Goal: Task Accomplishment & Management: Use online tool/utility

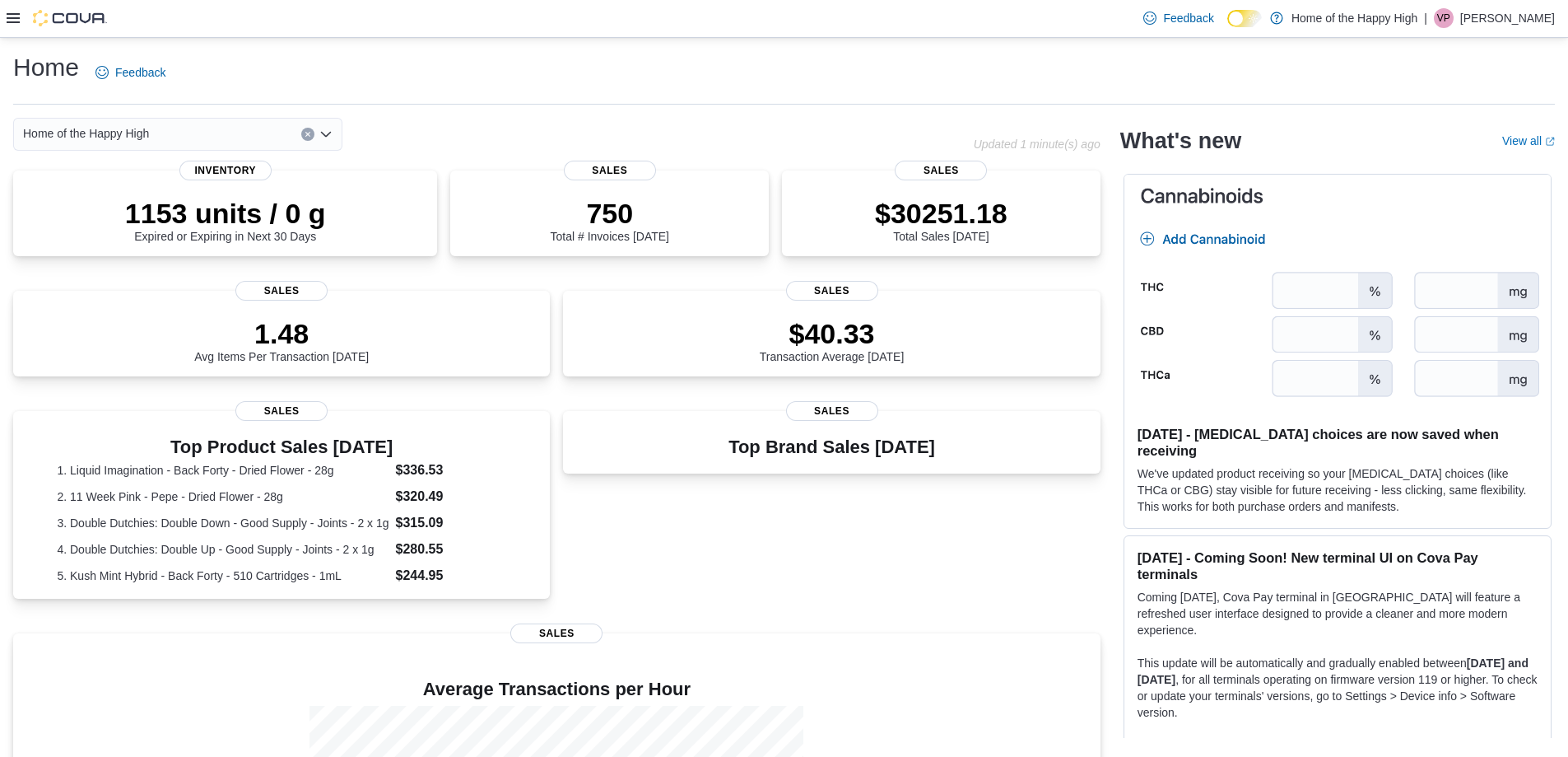
click at [18, 18] on icon at bounding box center [13, 18] width 13 height 10
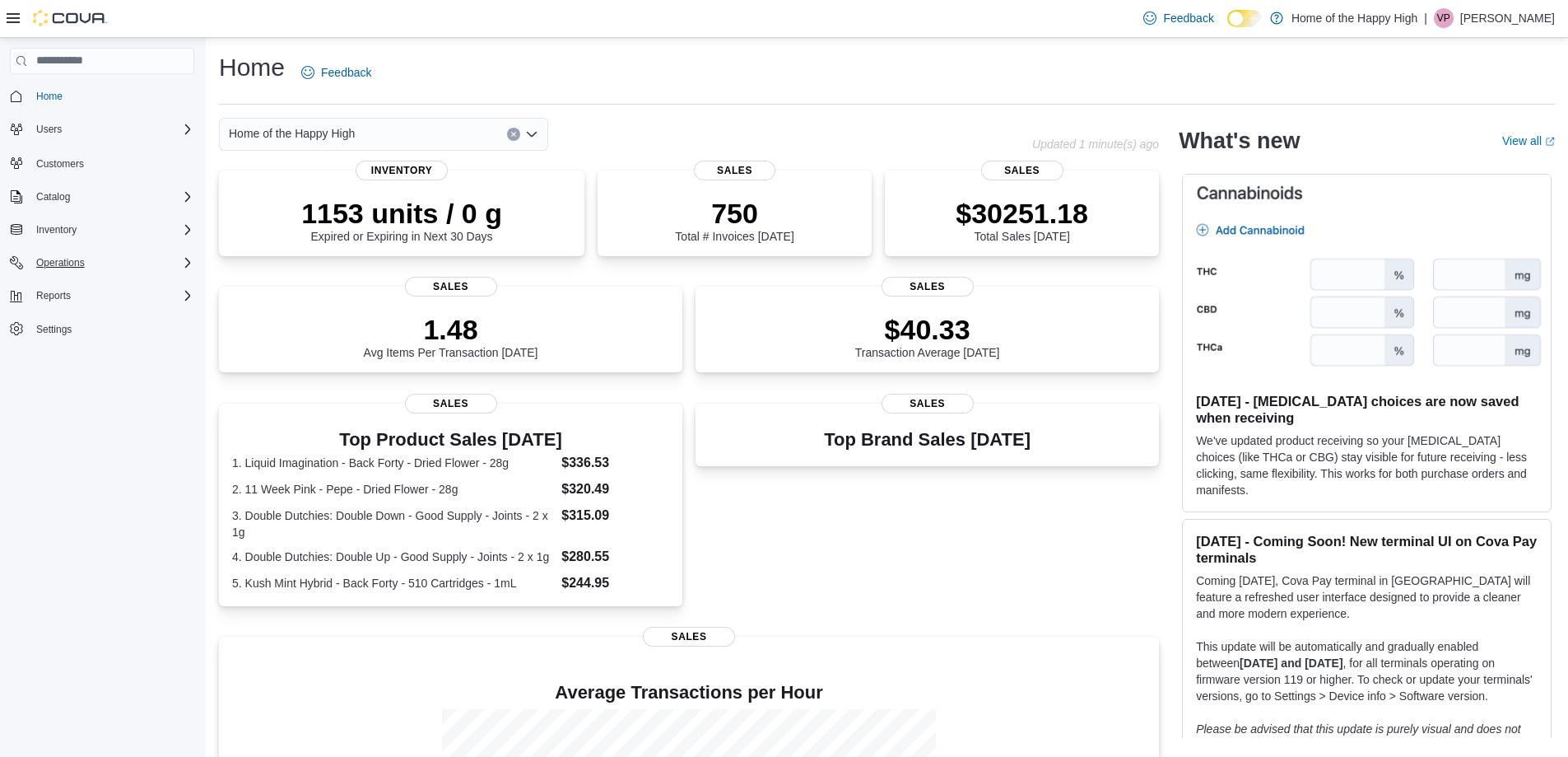
click at [183, 262] on icon "Complex example" at bounding box center [187, 262] width 13 height 13
click at [67, 282] on span "Cash Management" at bounding box center [71, 285] width 83 height 13
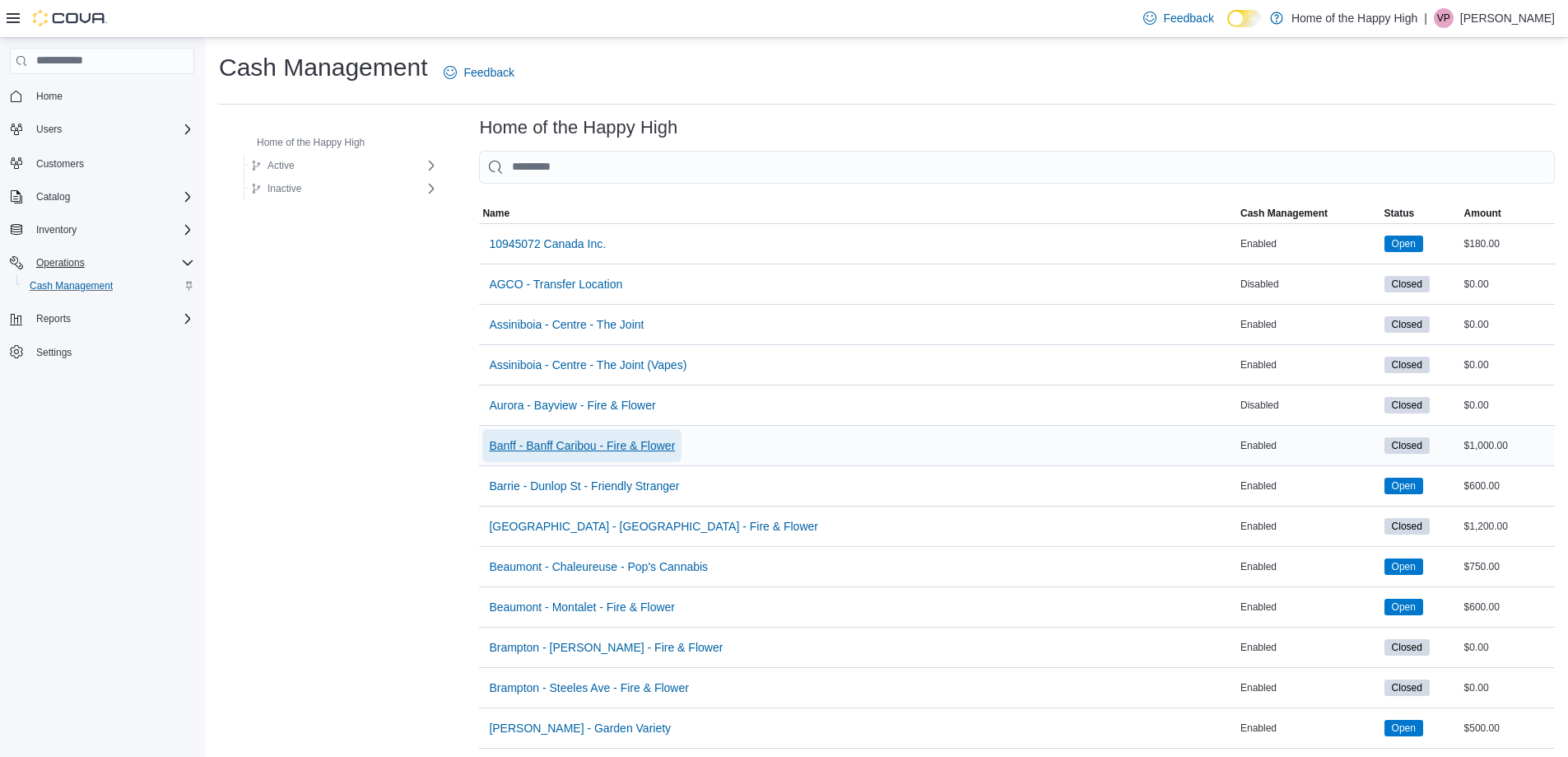
click at [504, 447] on span "Banff - Banff Caribou - Fire & Flower" at bounding box center [582, 445] width 187 height 17
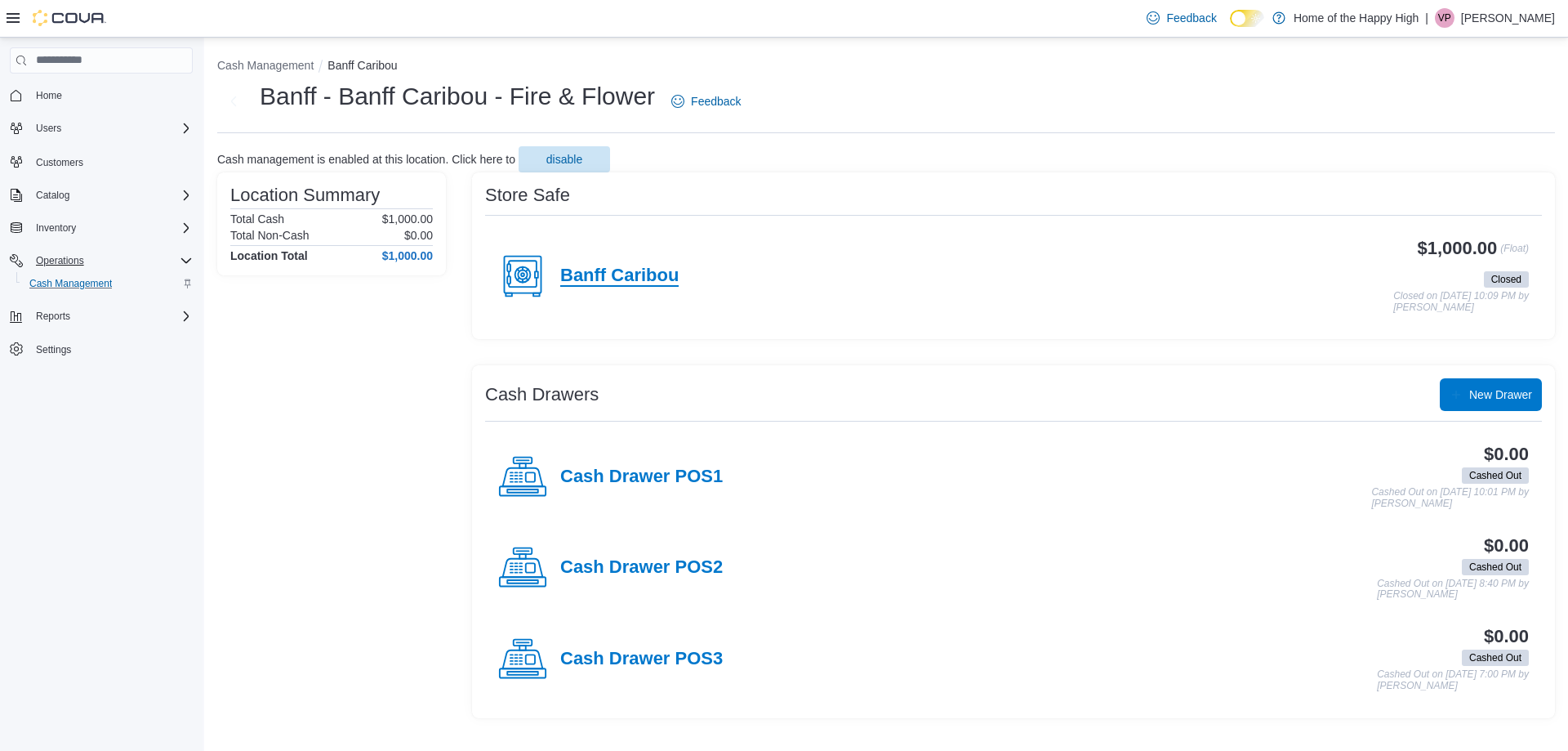
click at [621, 275] on h4 "Banff Caribou" at bounding box center [619, 276] width 118 height 22
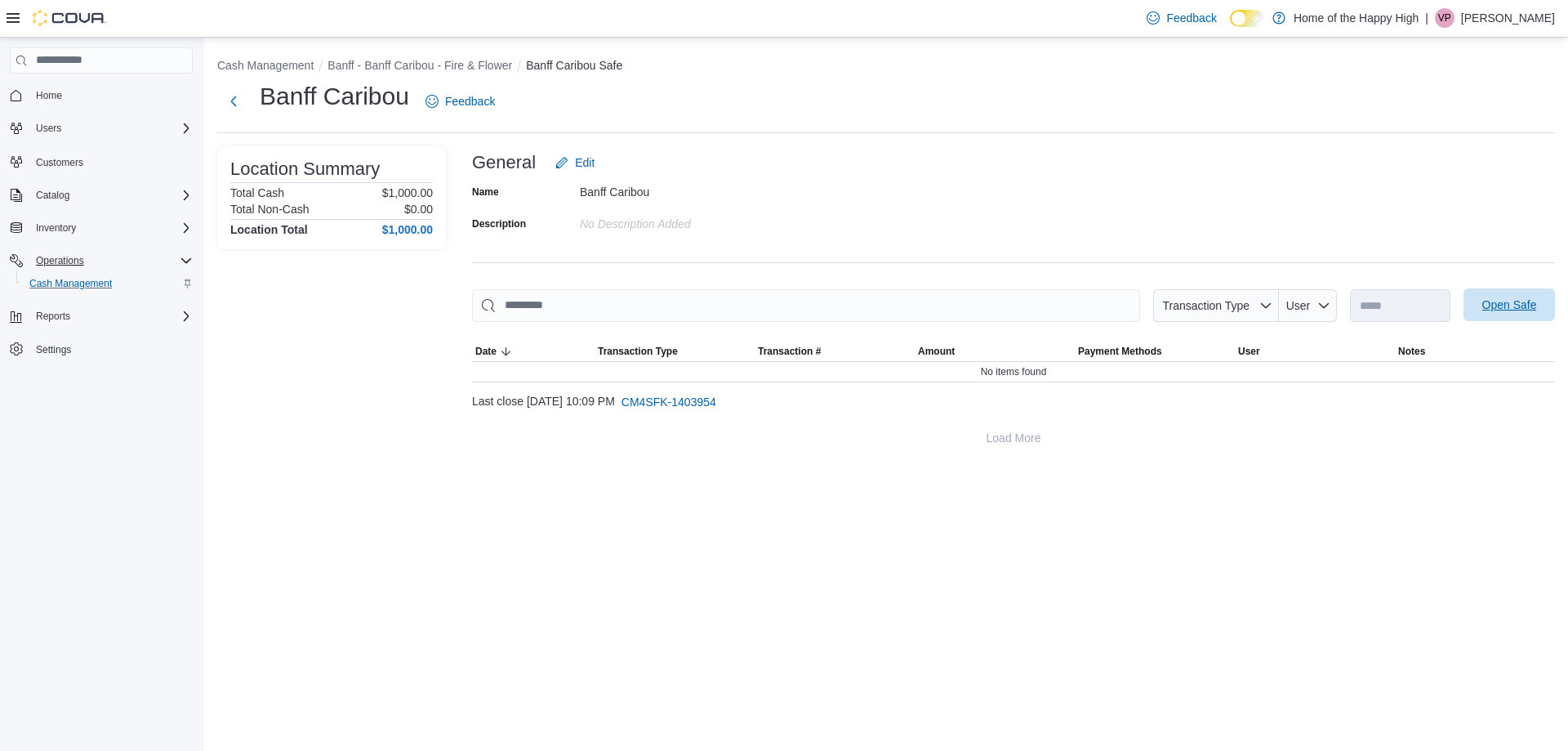
click at [1507, 305] on span "Open Safe" at bounding box center [1509, 305] width 55 height 17
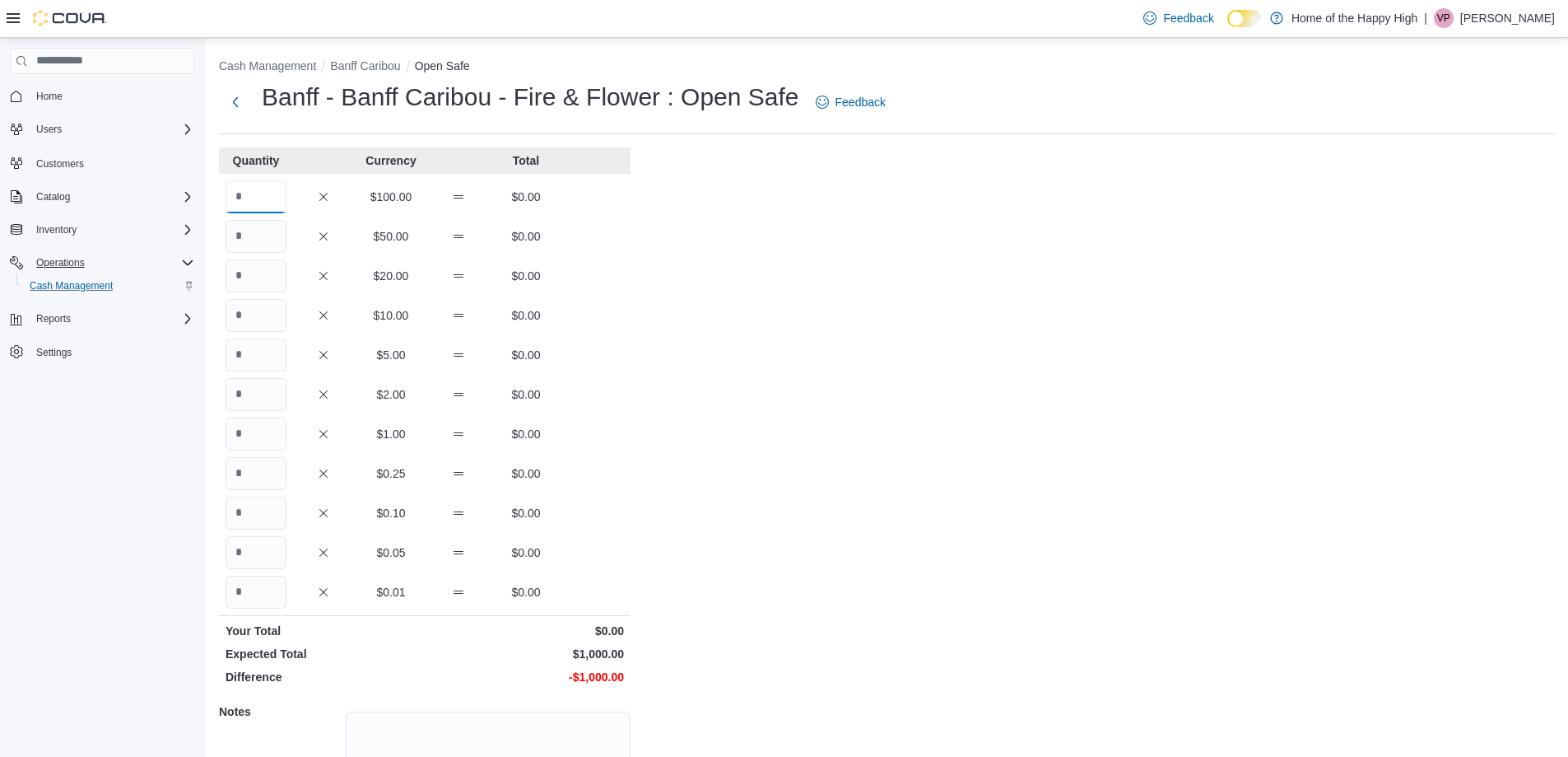
click at [254, 196] on input "Quantity" at bounding box center [257, 196] width 61 height 33
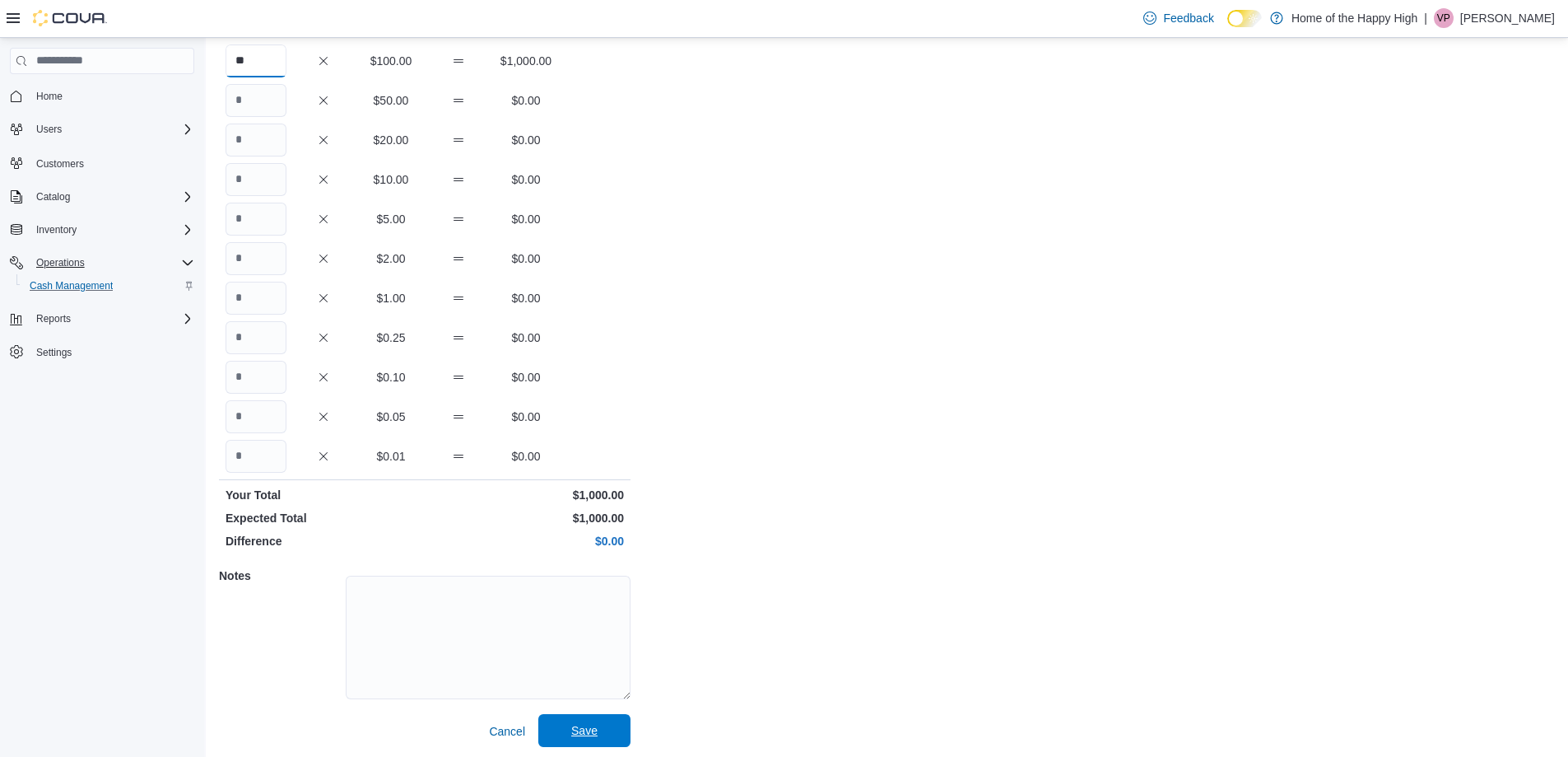
scroll to position [140, 0]
type input "**"
click at [572, 736] on span "Save" at bounding box center [584, 725] width 72 height 33
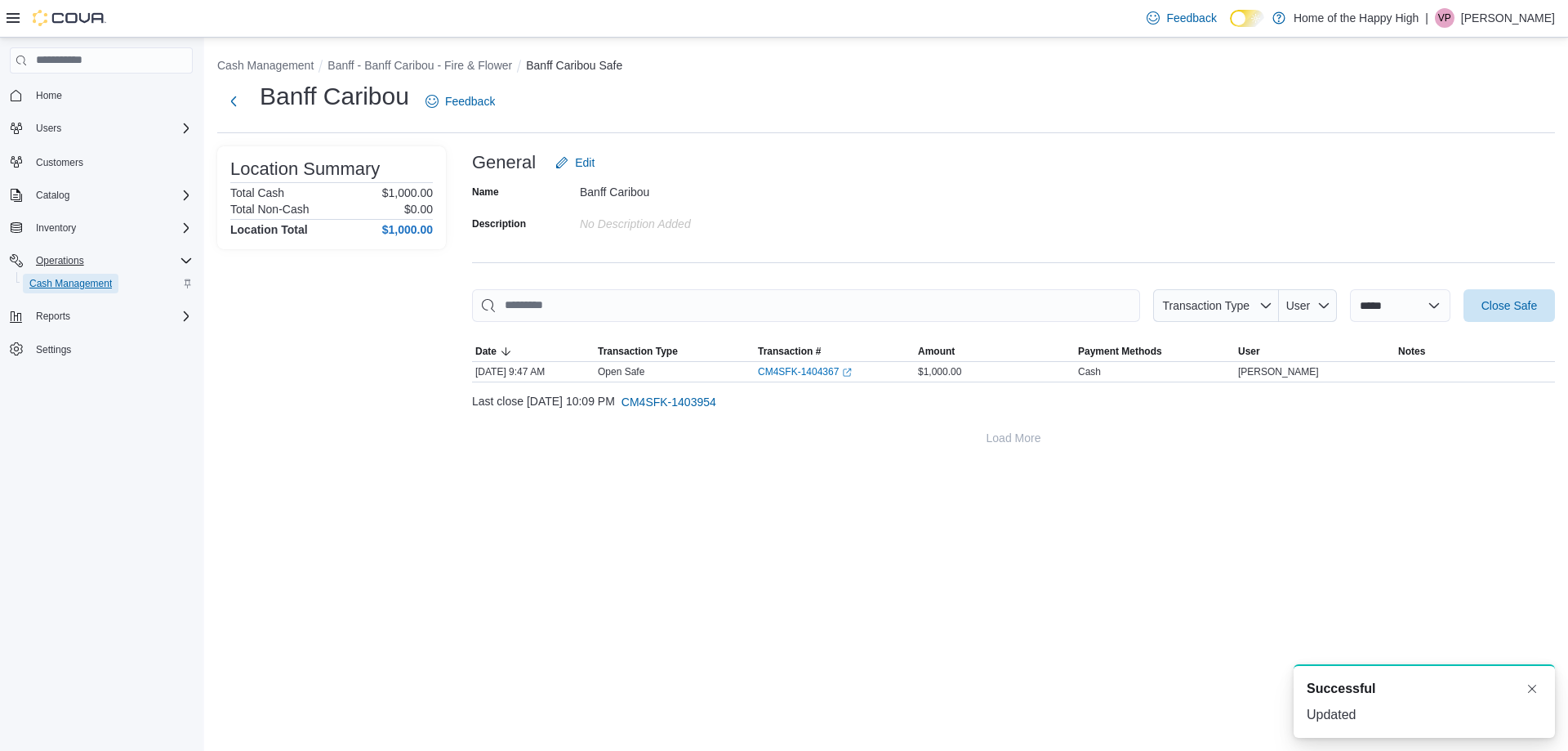
click at [82, 278] on span "Cash Management" at bounding box center [70, 283] width 82 height 13
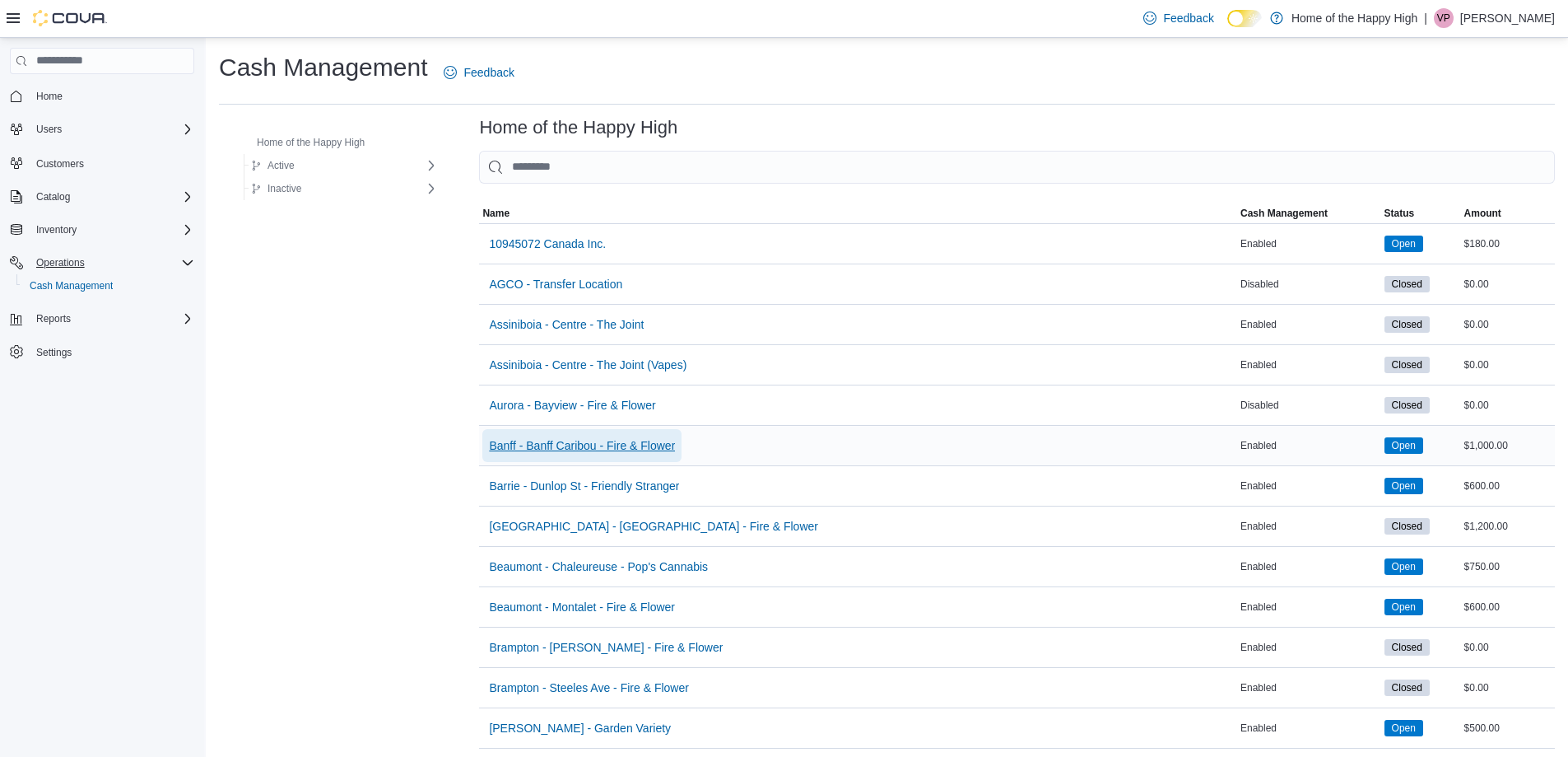
click at [532, 450] on span "Banff - Banff Caribou - Fire & Flower" at bounding box center [582, 445] width 187 height 17
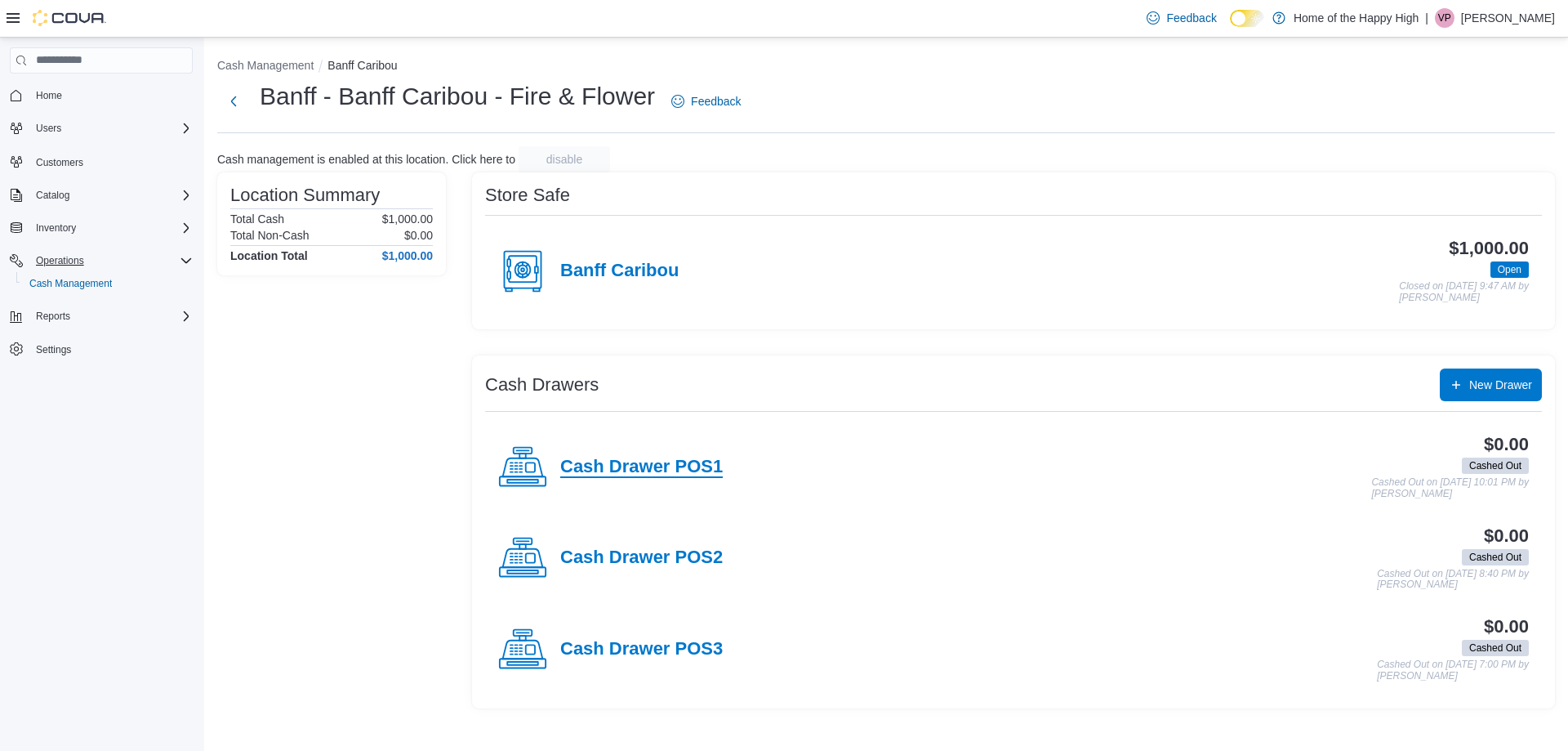
click at [633, 468] on h4 "Cash Drawer POS1" at bounding box center [641, 467] width 162 height 22
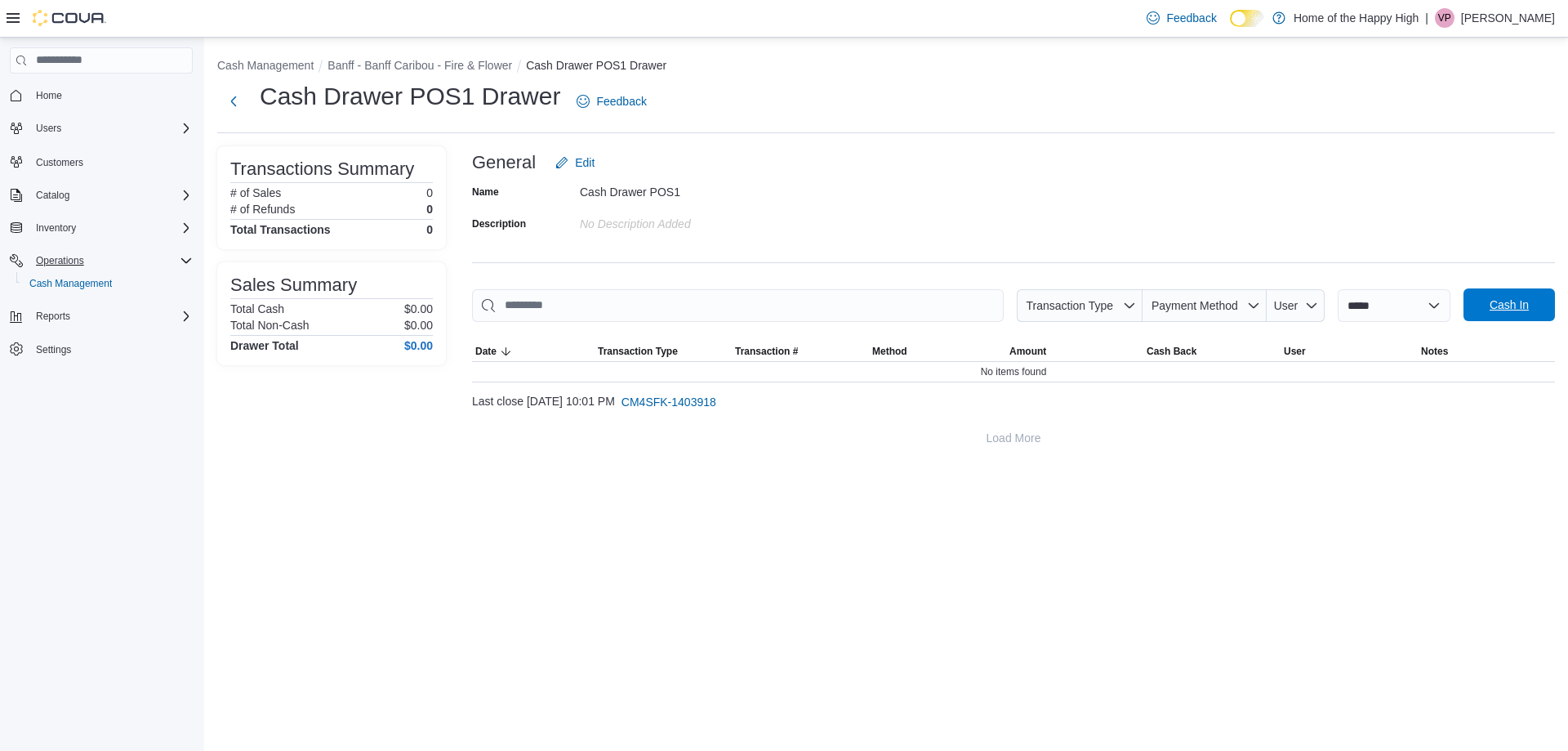
click at [1485, 302] on span "Cash In" at bounding box center [1508, 304] width 71 height 32
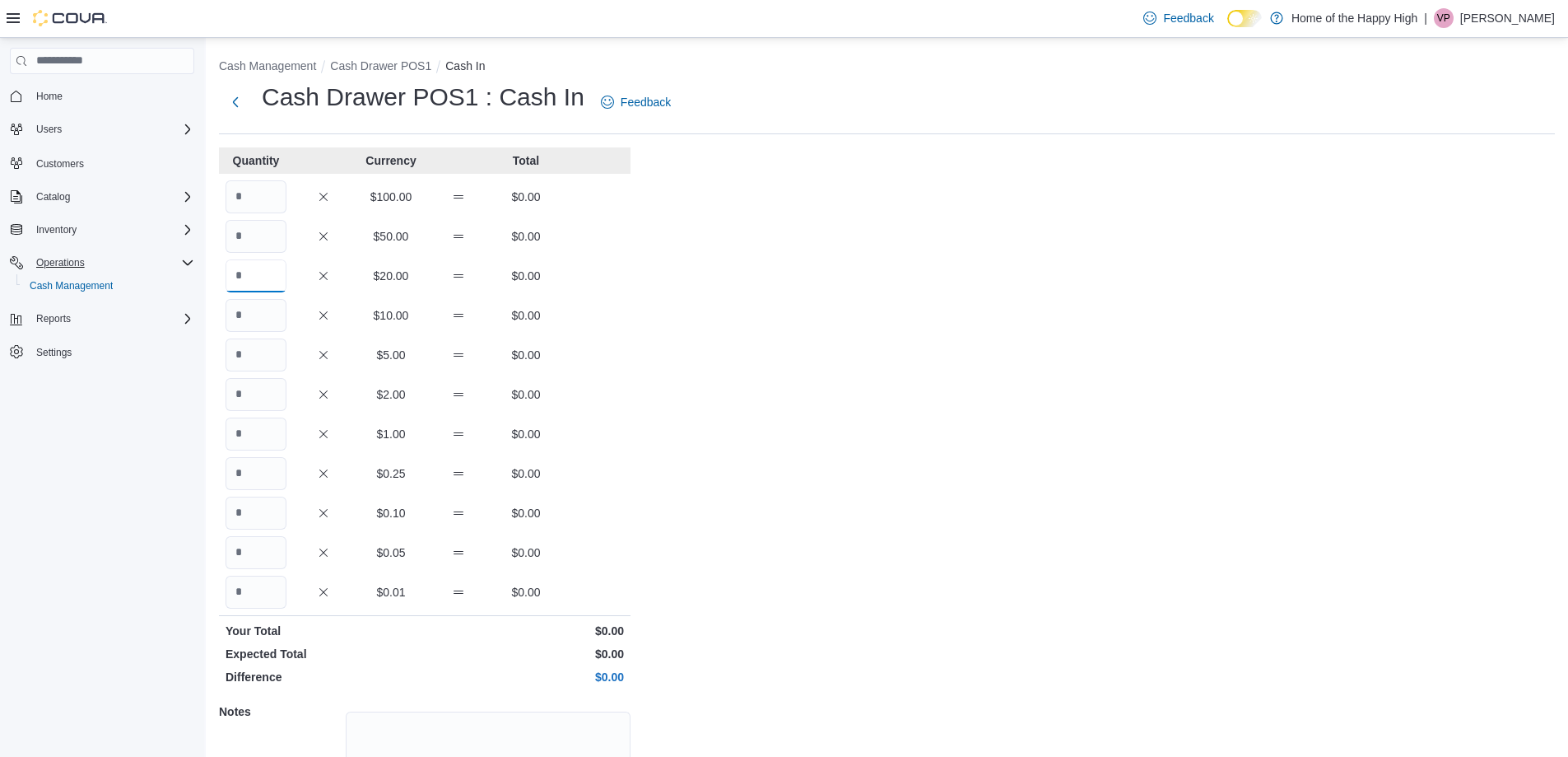
click at [245, 274] on input "Quantity" at bounding box center [257, 275] width 61 height 33
click at [257, 317] on input "Quantity" at bounding box center [257, 315] width 61 height 33
click at [252, 278] on input "*" at bounding box center [257, 275] width 61 height 33
type input "*"
click at [255, 323] on input "Quantity" at bounding box center [257, 315] width 61 height 33
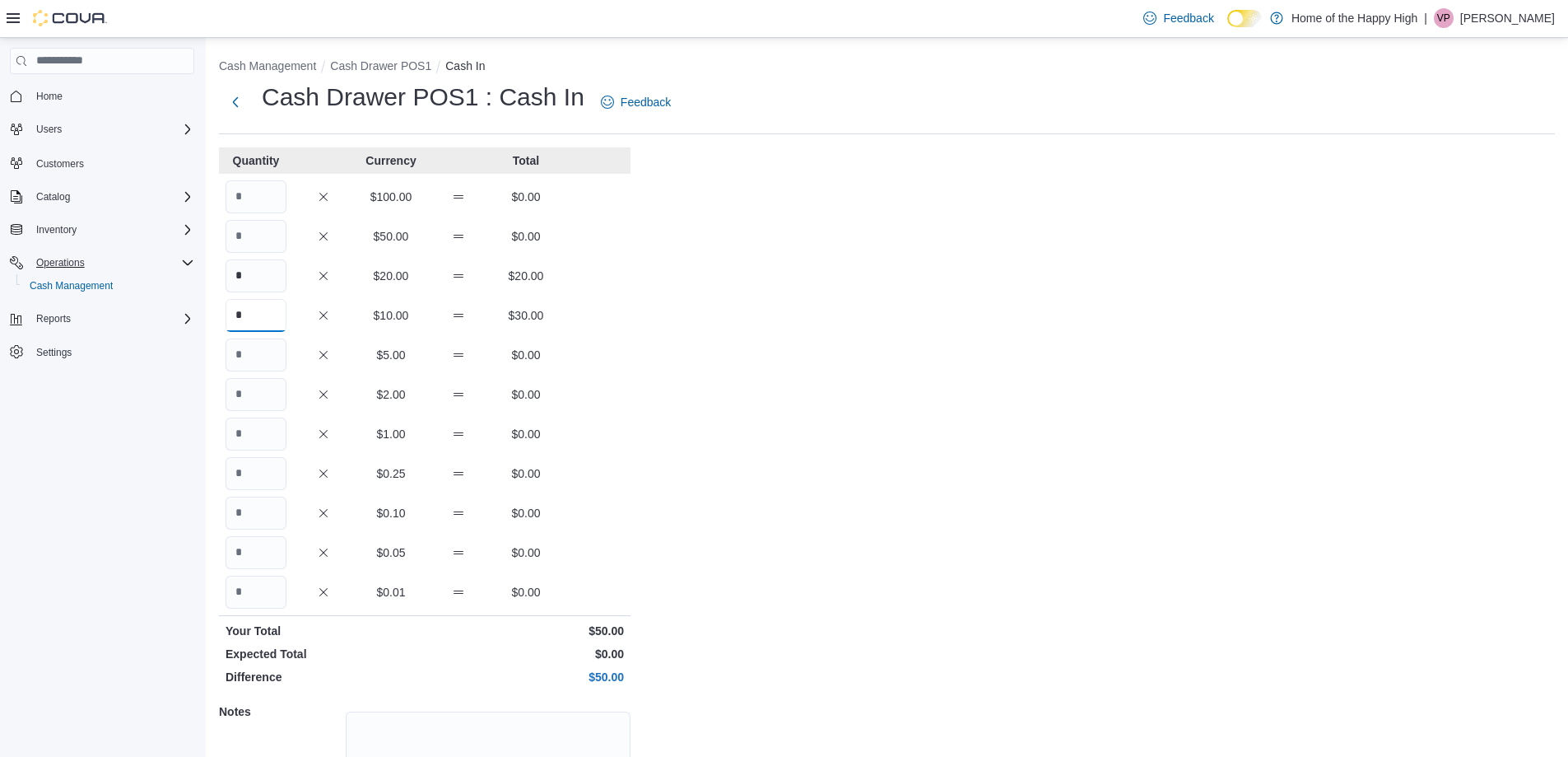
type input "*"
click at [246, 350] on input "Quantity" at bounding box center [257, 354] width 61 height 33
type input "**"
click at [253, 390] on input "Quantity" at bounding box center [257, 394] width 61 height 33
type input "**"
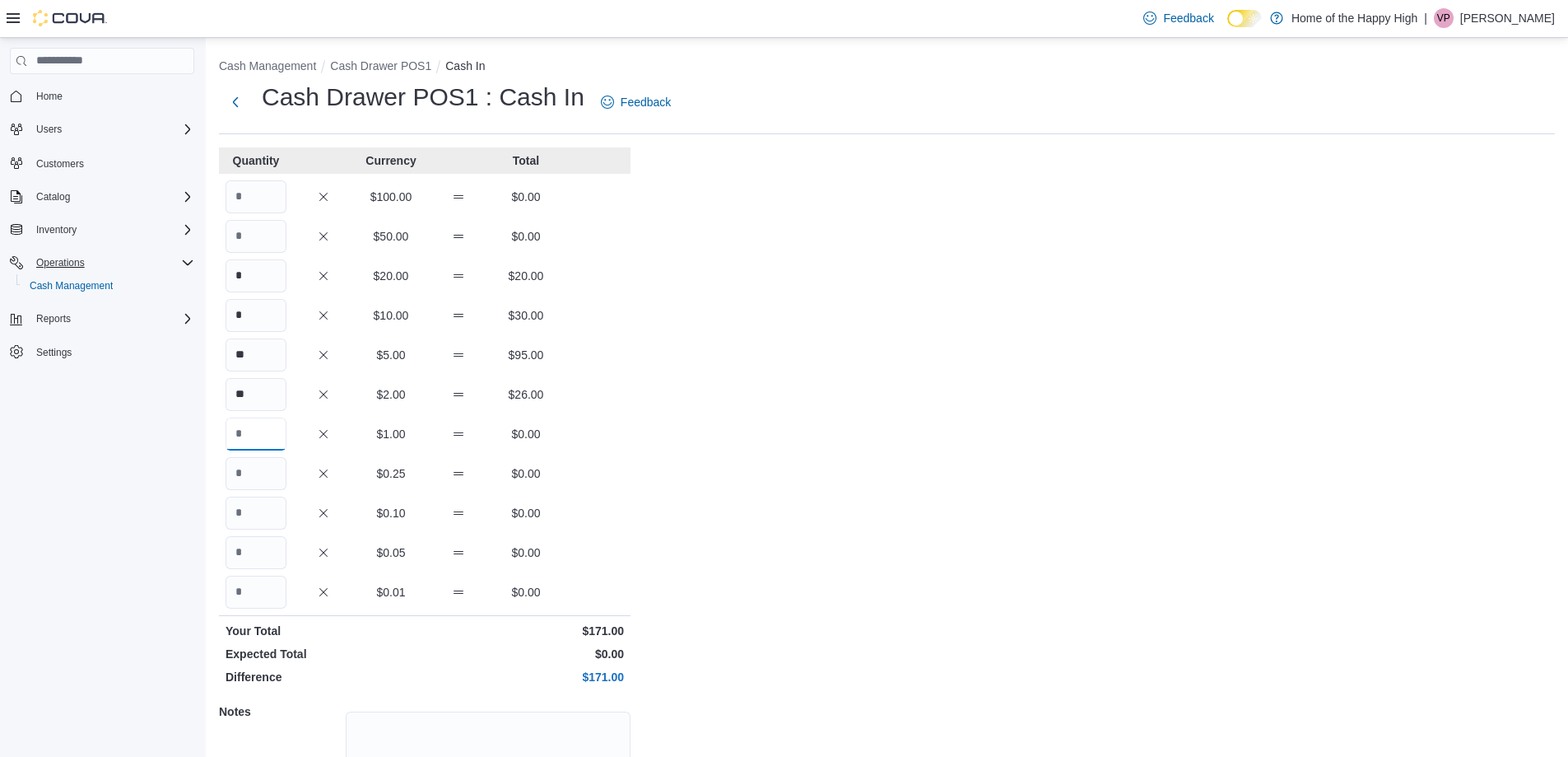
click at [262, 440] on input "Quantity" at bounding box center [257, 433] width 61 height 33
type input "**"
click at [251, 480] on input "Quantity" at bounding box center [257, 473] width 61 height 33
type input "**"
click at [271, 504] on input "Quantity" at bounding box center [257, 512] width 61 height 33
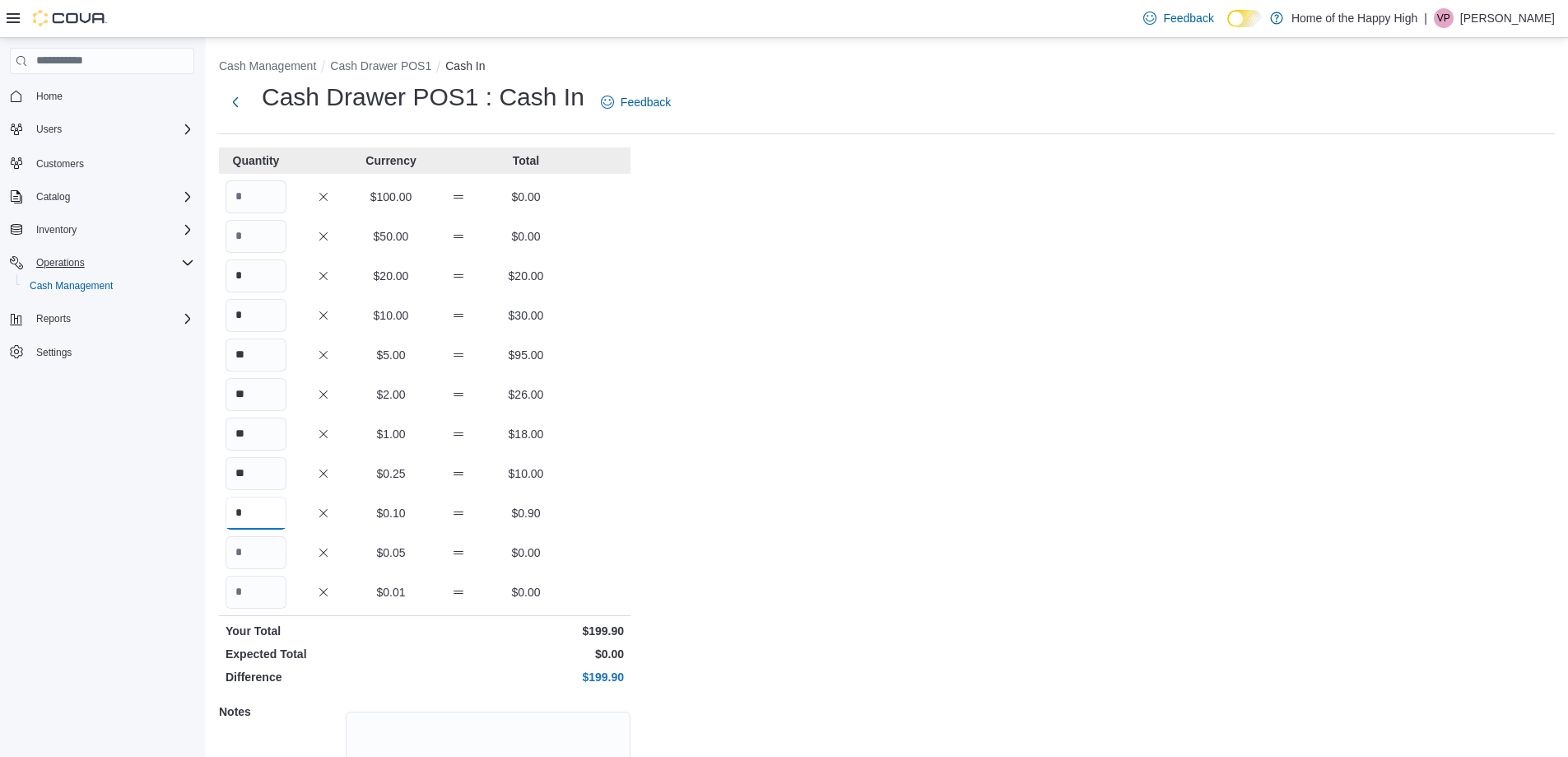
type input "*"
drag, startPoint x: 786, startPoint y: 511, endPoint x: 887, endPoint y: 549, distance: 107.9
click at [790, 511] on div "Cash Management Cash Drawer POS1 Cash In Cash Drawer POS1 : Cash In Feedback Qu…" at bounding box center [887, 467] width 1363 height 859
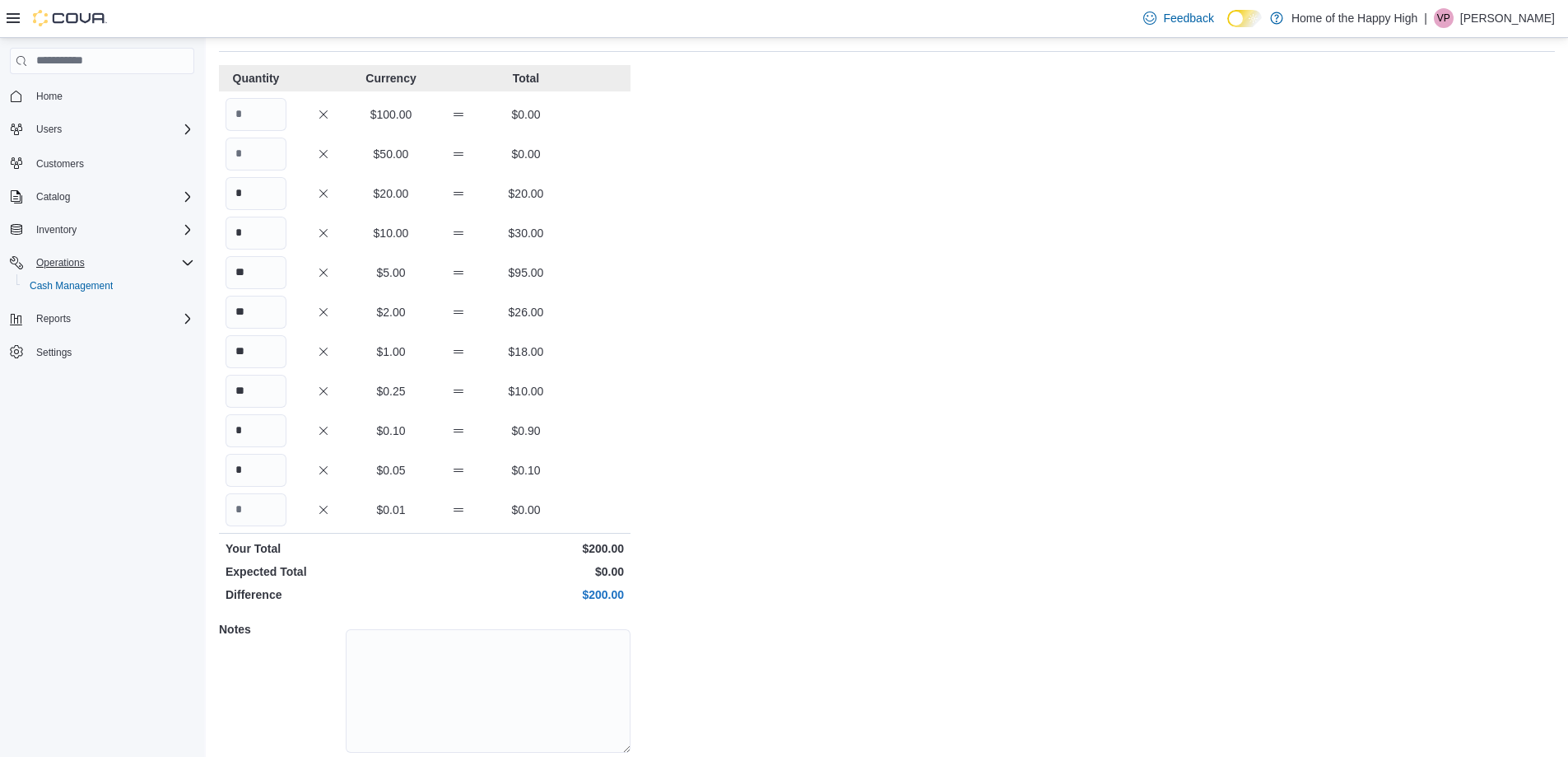
scroll to position [140, 0]
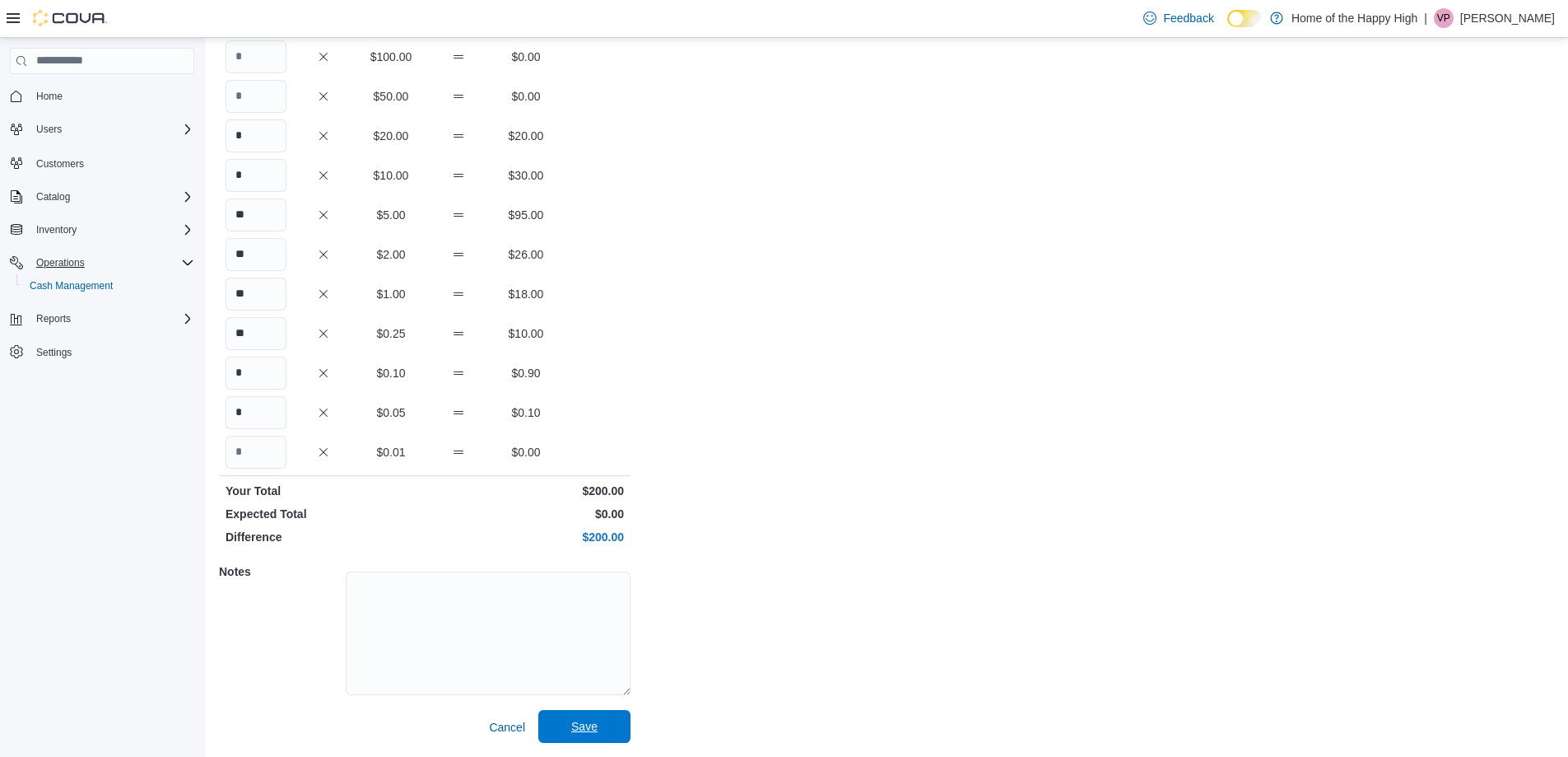
click at [598, 723] on span "Save" at bounding box center [584, 725] width 72 height 33
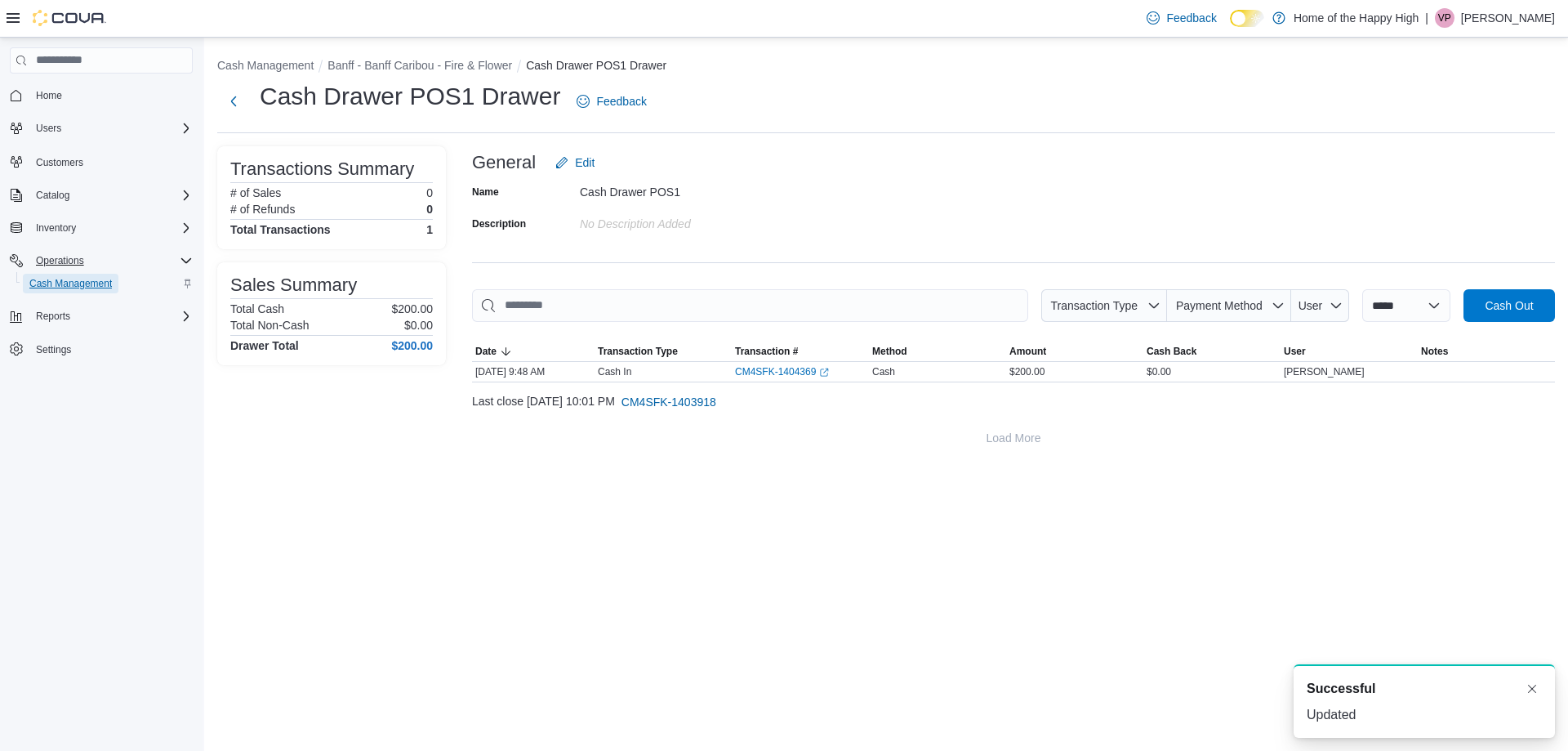
click at [86, 277] on span "Cash Management" at bounding box center [70, 283] width 82 height 13
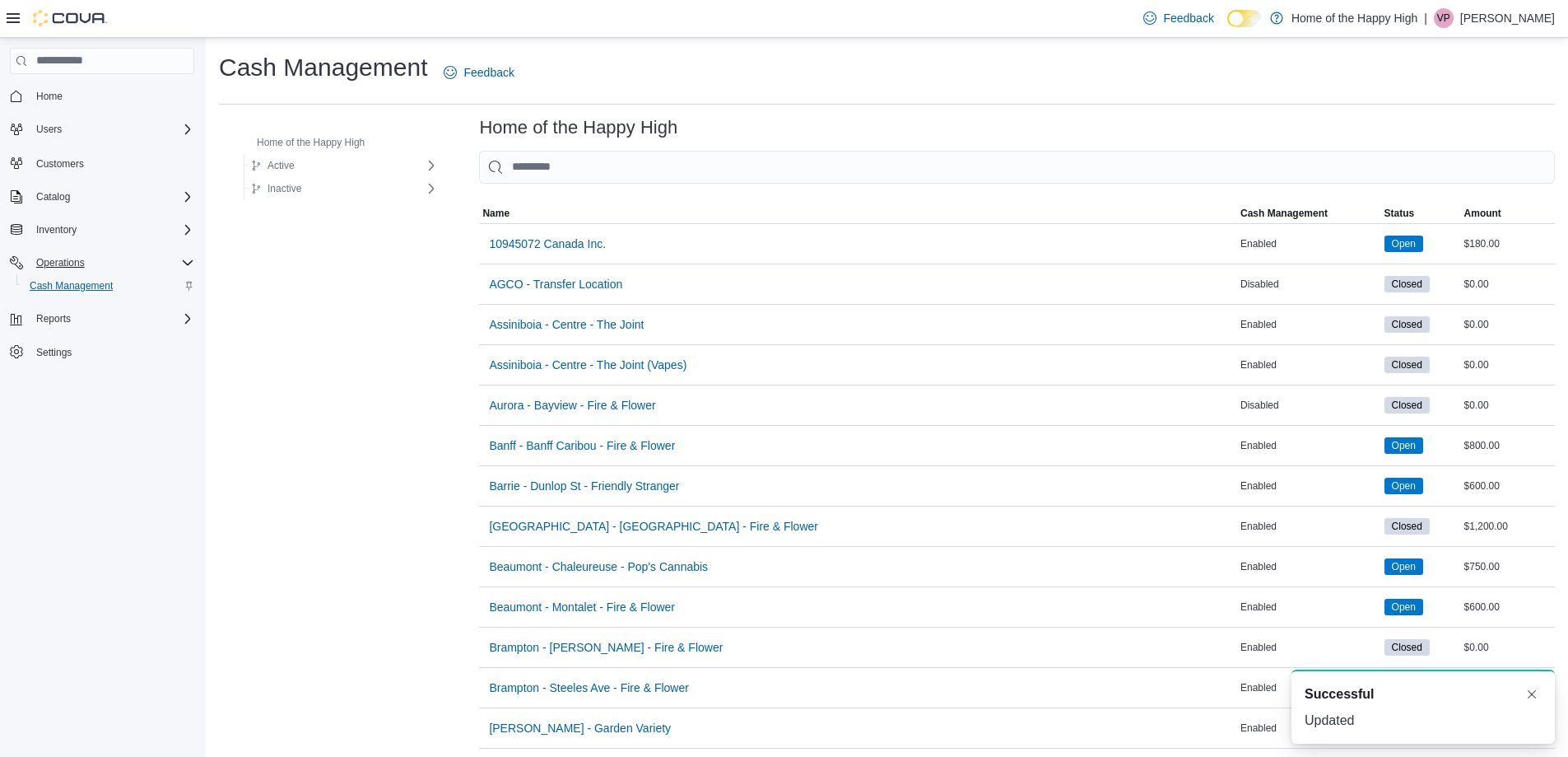
click at [595, 449] on span "Banff - Banff Caribou - Fire & Flower" at bounding box center [582, 445] width 187 height 17
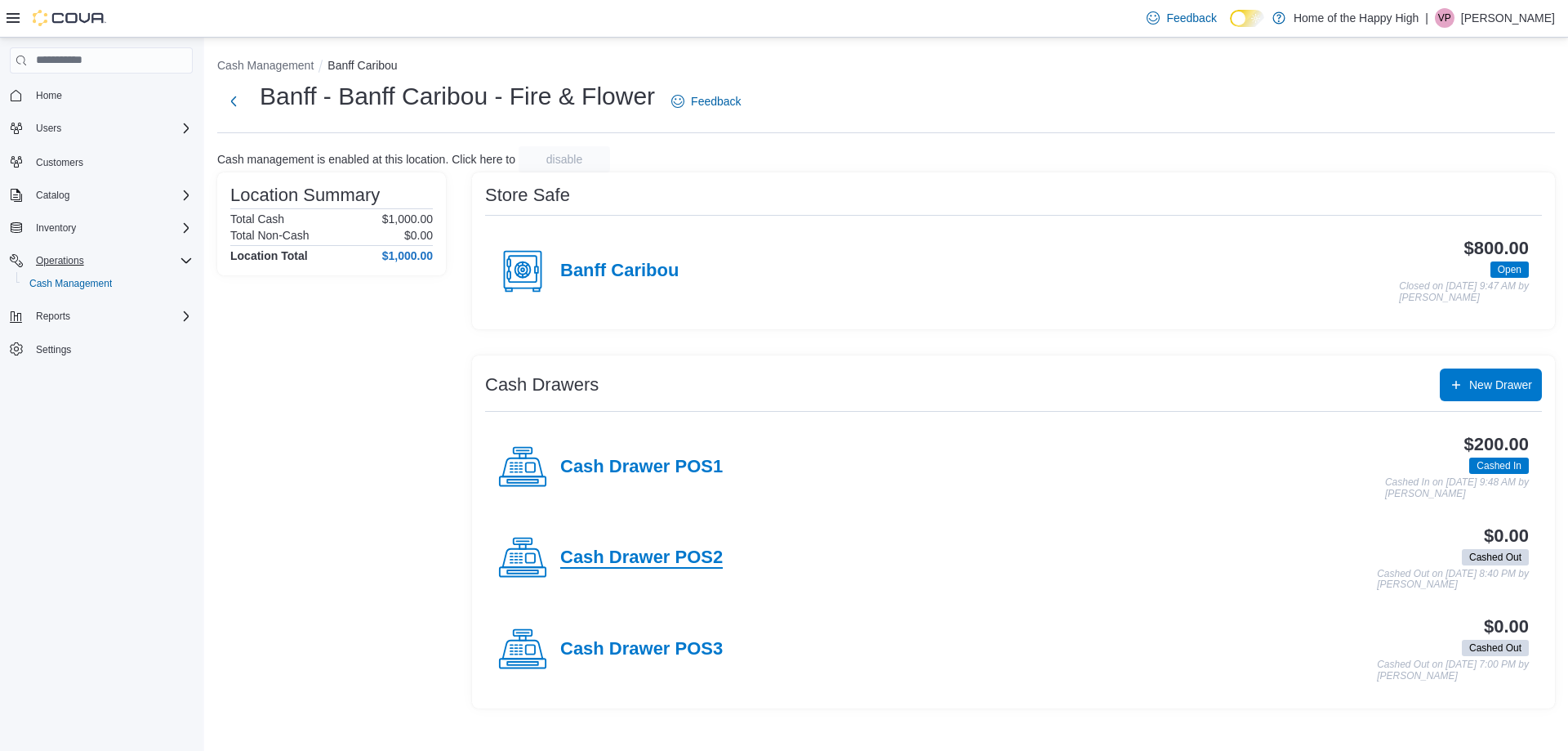
click at [620, 562] on h4 "Cash Drawer POS2" at bounding box center [641, 558] width 162 height 22
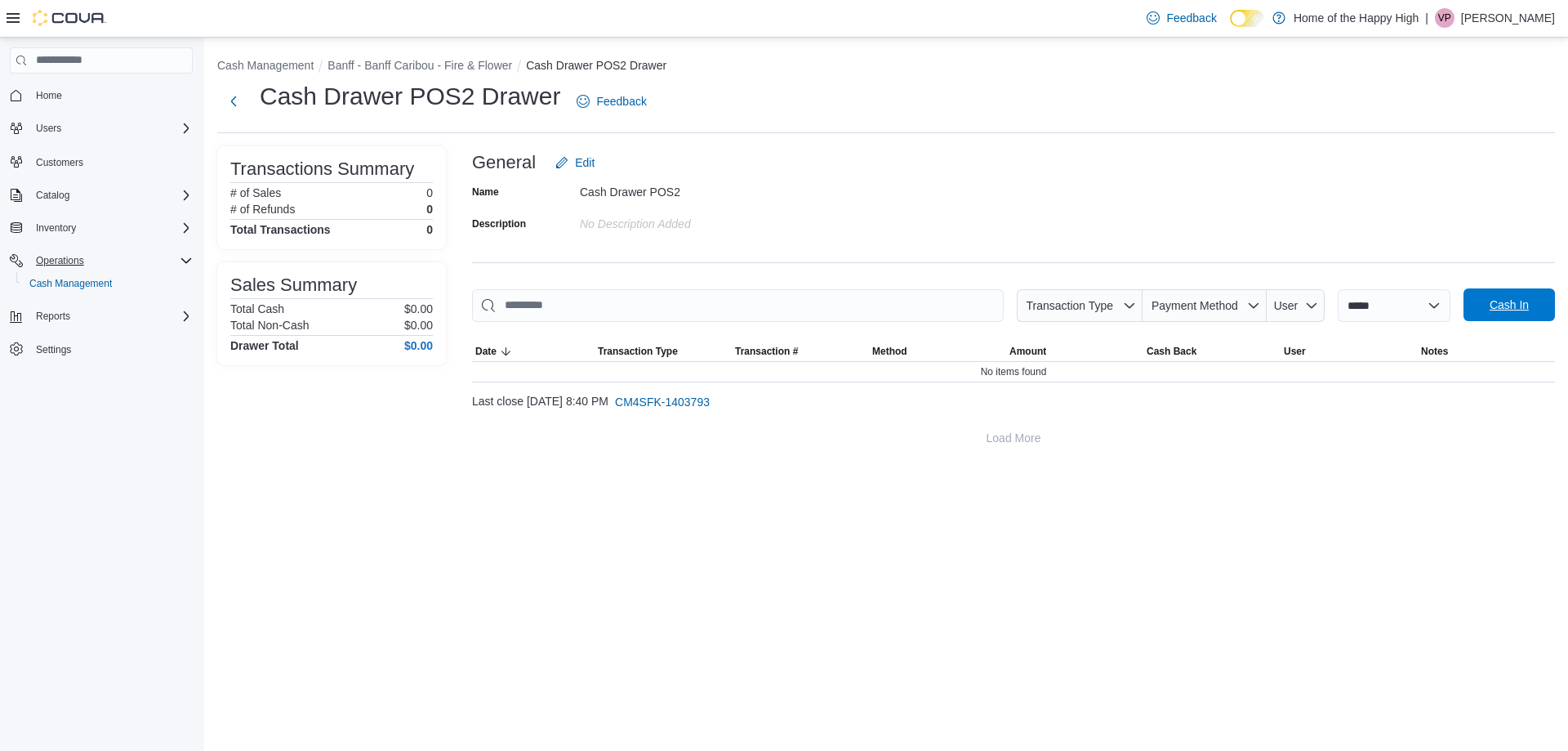
click at [1525, 301] on span "Cash In" at bounding box center [1509, 305] width 39 height 17
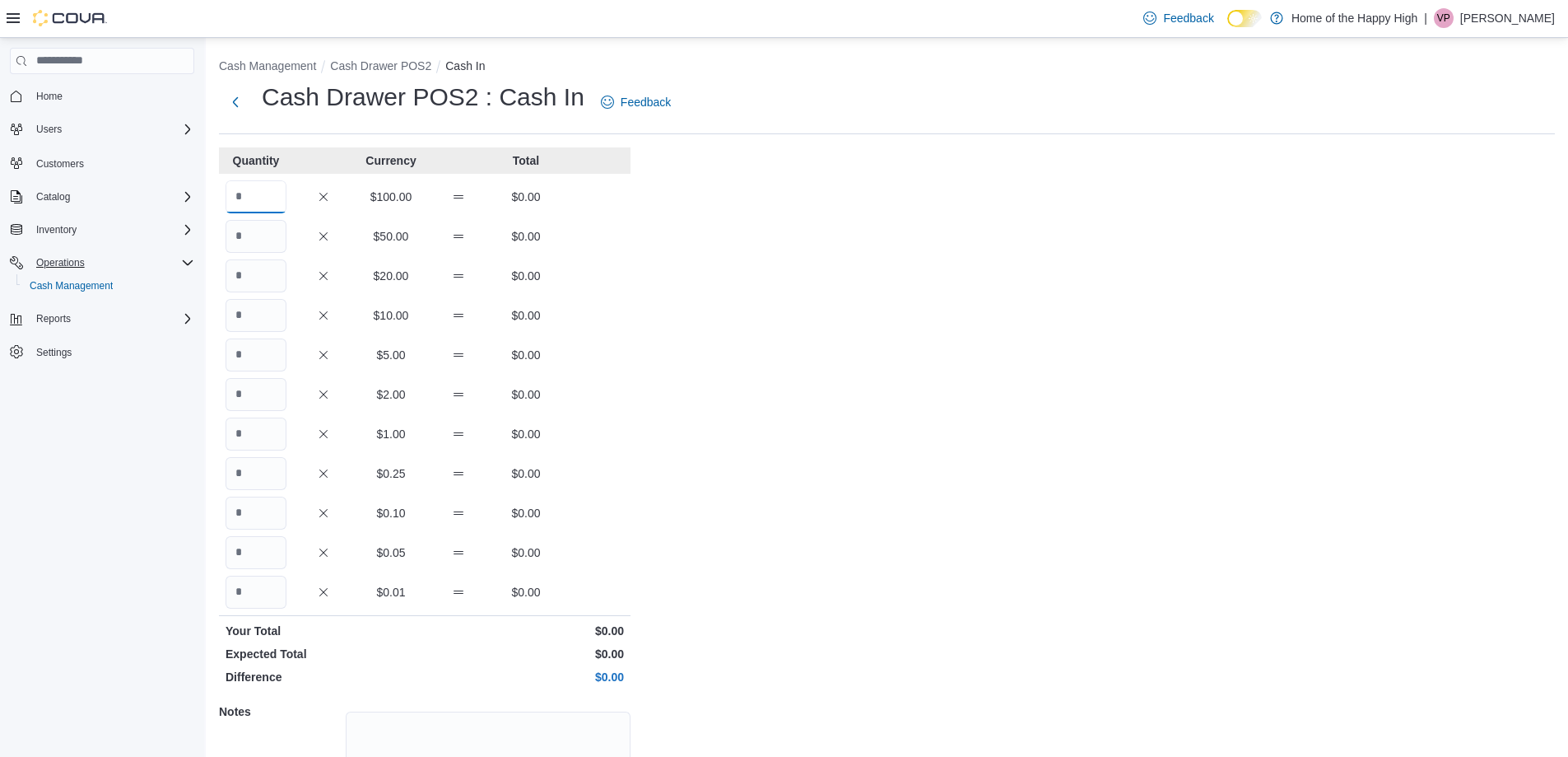
click at [281, 189] on input "Quantity" at bounding box center [257, 196] width 61 height 33
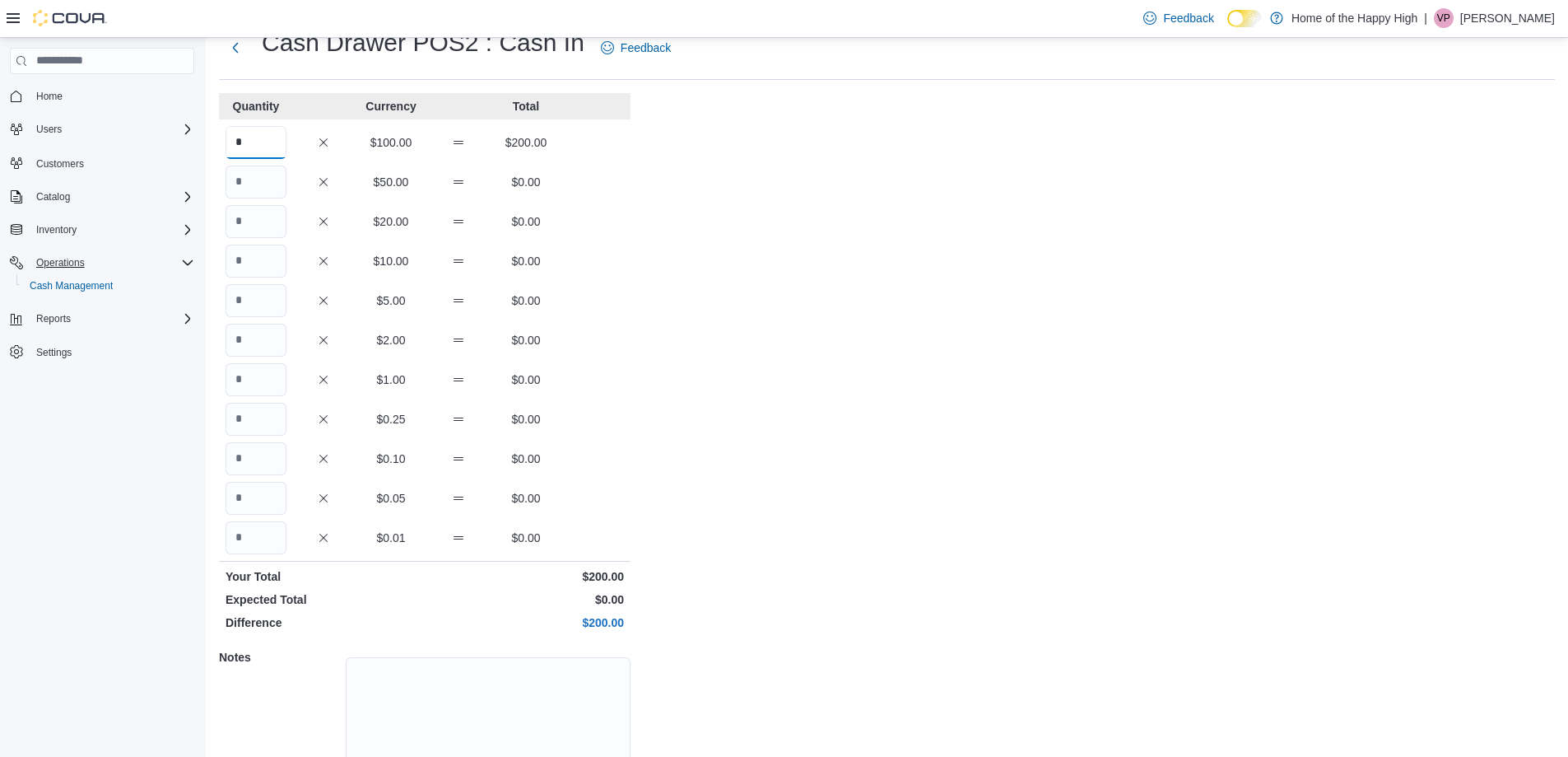
scroll to position [140, 0]
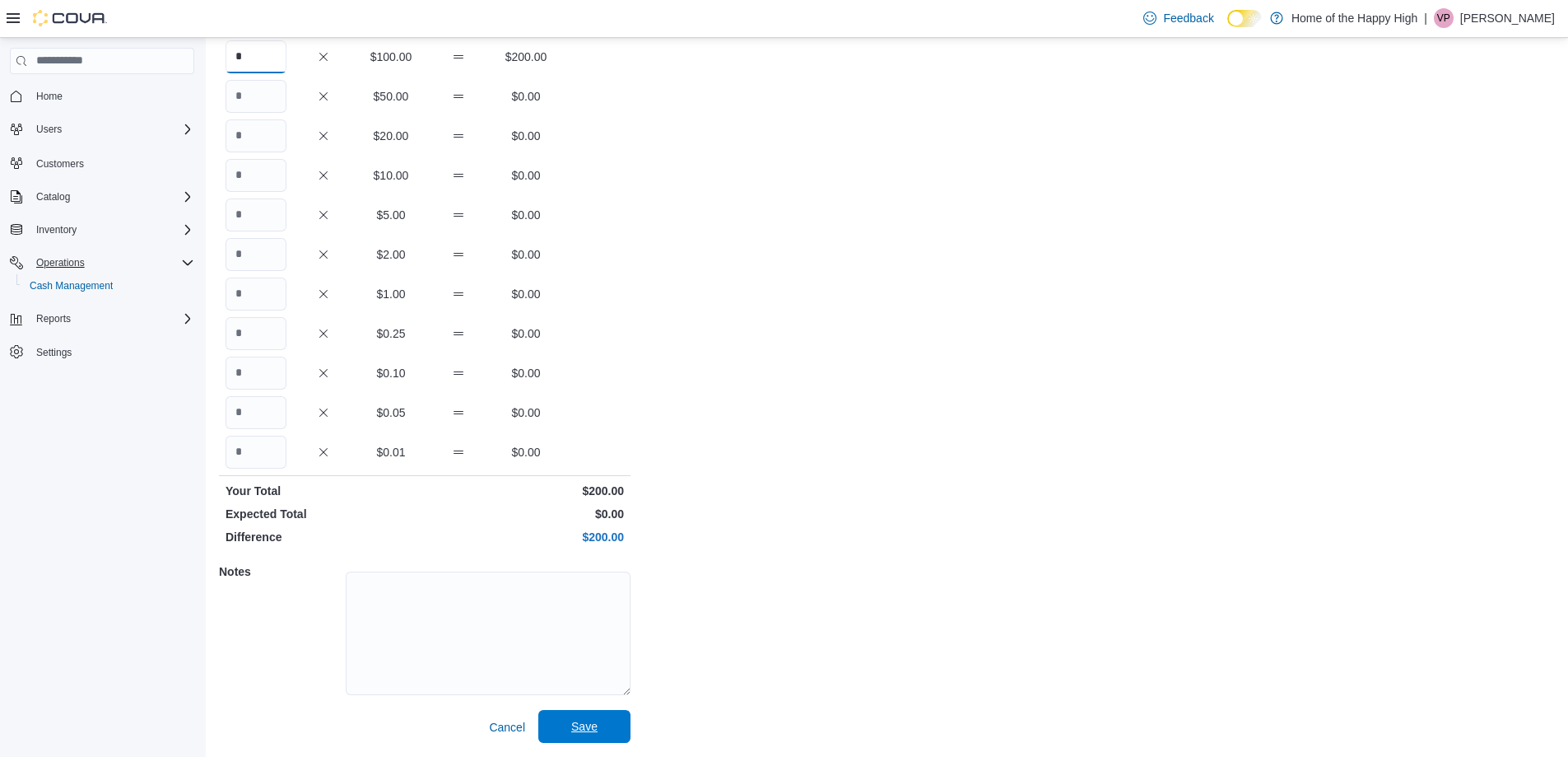
type input "*"
click at [585, 722] on span "Save" at bounding box center [584, 725] width 27 height 17
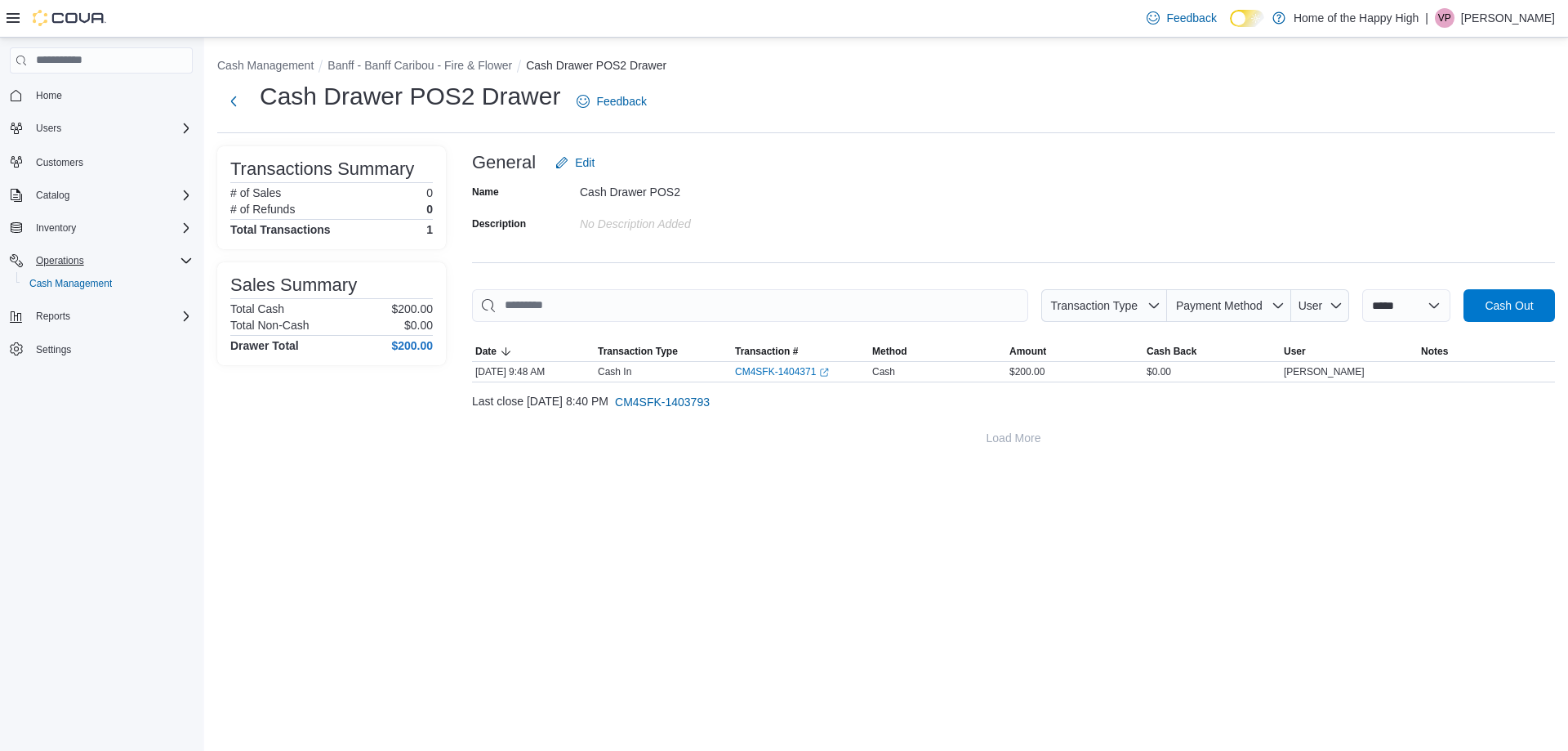
click at [512, 538] on div "**********" at bounding box center [886, 394] width 1363 height 713
